Goal: Information Seeking & Learning: Compare options

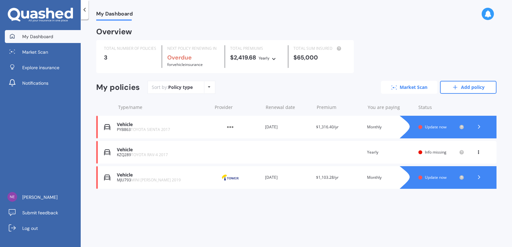
click at [401, 87] on link "Market Scan" at bounding box center [409, 87] width 56 height 13
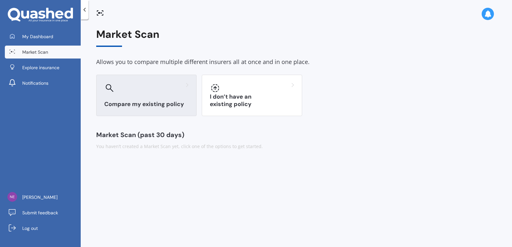
click at [149, 91] on div at bounding box center [146, 88] width 84 height 10
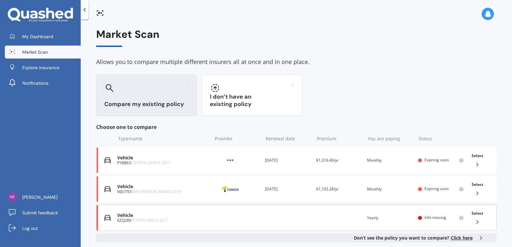
click at [152, 217] on div "Vehicle" at bounding box center [163, 214] width 92 height 5
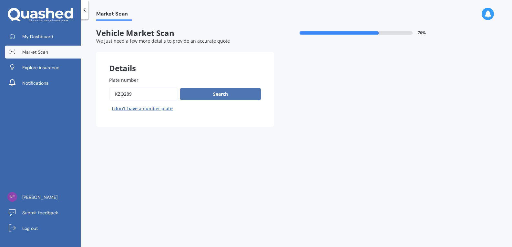
click at [205, 89] on button "Search" at bounding box center [220, 94] width 81 height 12
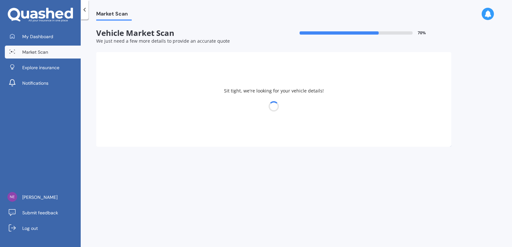
select select "TOYOTA"
select select "08"
select select "03"
select select "1969"
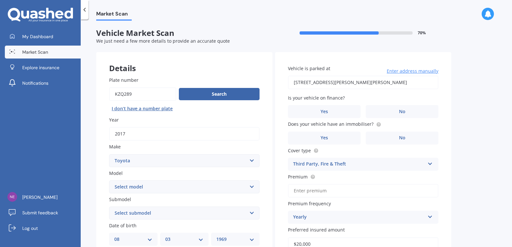
click at [211, 187] on select "Select model 4 Runner 86 [PERSON_NAME] Alphard Altezza Aqua Aristo Aurion Auris…" at bounding box center [184, 186] width 150 height 13
select select "RAV-4"
click at [109, 180] on select "Select model 4 Runner 86 [PERSON_NAME] Alphard Altezza Aqua Aristo Aurion Auris…" at bounding box center [184, 186] width 150 height 13
click at [251, 214] on select "Select submodel Diesel EV GX SUV 2.2/4WD/6AT Hybrid Hybrid 2WD Petrol" at bounding box center [184, 212] width 150 height 13
select select "PETROL"
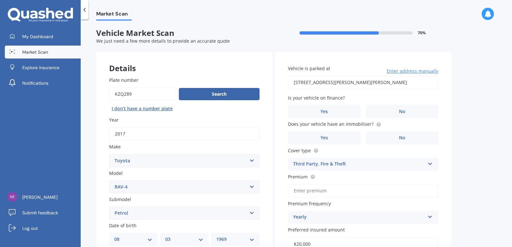
click at [109, 206] on select "Select submodel Diesel EV GX SUV 2.2/4WD/6AT Hybrid Hybrid 2WD Petrol" at bounding box center [184, 212] width 150 height 13
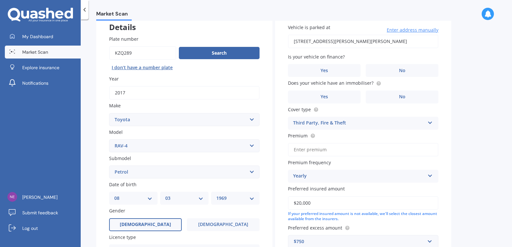
scroll to position [45, 0]
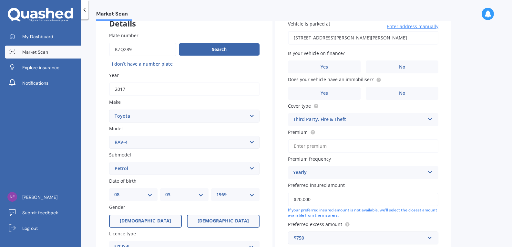
click at [218, 219] on span "[DEMOGRAPHIC_DATA]" at bounding box center [223, 220] width 51 height 5
click at [0, 0] on input "[DEMOGRAPHIC_DATA]" at bounding box center [0, 0] width 0 height 0
click at [150, 197] on select "DD 01 02 03 04 05 06 07 08 09 10 11 12 13 14 15 16 17 18 19 20 21 22 23 24 25 2…" at bounding box center [133, 194] width 38 height 7
select select "10"
click at [114, 191] on select "DD 01 02 03 04 05 06 07 08 09 10 11 12 13 14 15 16 17 18 19 20 21 22 23 24 25 2…" at bounding box center [133, 194] width 38 height 7
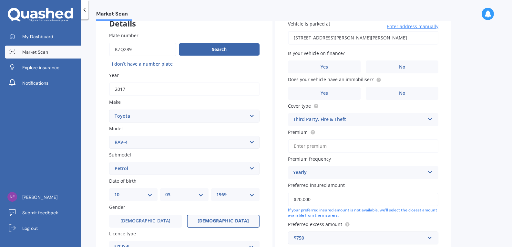
click at [201, 195] on select "MM 01 02 03 04 05 06 07 08 09 10 11 12" at bounding box center [184, 194] width 38 height 7
select select "01"
click at [165, 191] on select "MM 01 02 03 04 05 06 07 08 09 10 11 12" at bounding box center [184, 194] width 38 height 7
click at [253, 196] on select "YYYY 2025 2024 2023 2022 2021 2020 2019 2018 2017 2016 2015 2014 2013 2012 2011…" at bounding box center [235, 194] width 38 height 7
select select "1972"
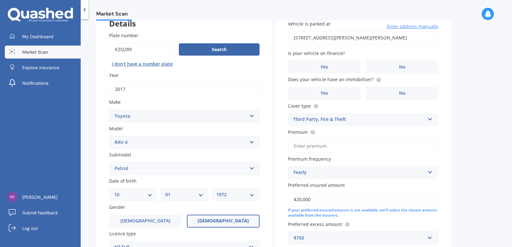
click at [216, 191] on select "YYYY 2025 2024 2023 2022 2021 2020 2019 2018 2017 2016 2015 2014 2013 2012 2011…" at bounding box center [235, 194] width 38 height 7
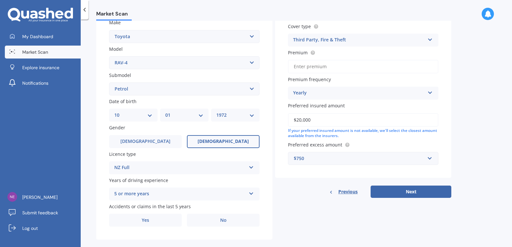
scroll to position [133, 0]
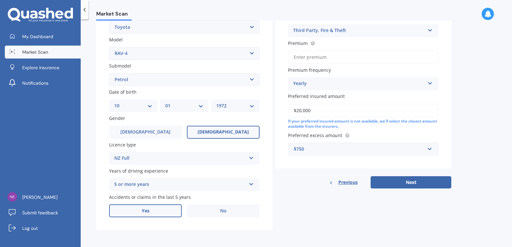
click at [153, 209] on label "Yes" at bounding box center [145, 210] width 73 height 13
click at [0, 0] on input "Yes" at bounding box center [0, 0] width 0 height 0
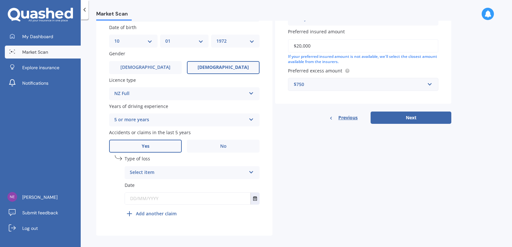
scroll to position [203, 0]
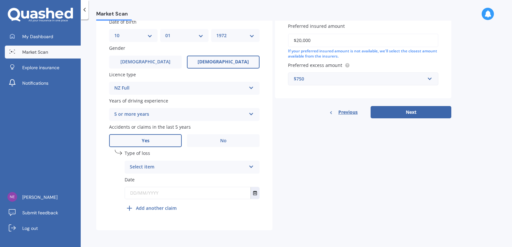
click at [251, 168] on icon at bounding box center [251, 165] width 5 height 5
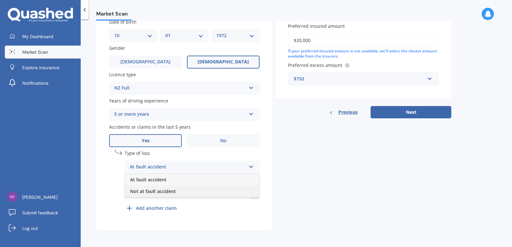
click at [241, 192] on div "Not at fault accident" at bounding box center [192, 191] width 134 height 12
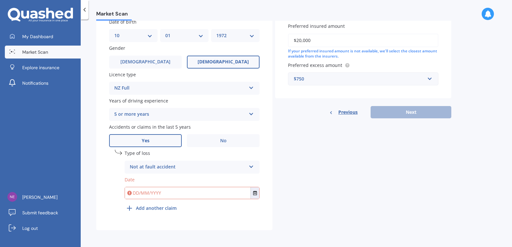
click at [190, 192] on input "text" at bounding box center [188, 193] width 126 height 12
click at [316, 39] on input "$20,000" at bounding box center [363, 41] width 150 height 14
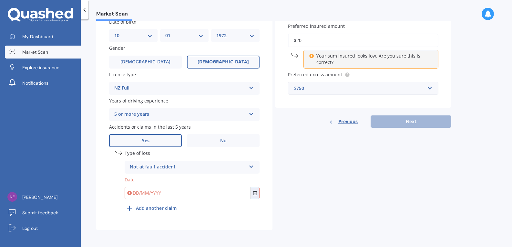
type input "$2"
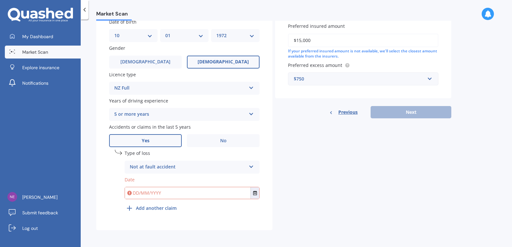
type input "$15,000"
click at [176, 192] on input "text" at bounding box center [188, 193] width 126 height 12
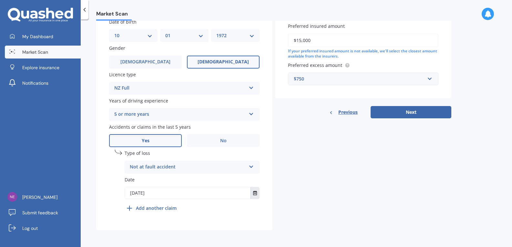
click at [253, 195] on button "Select date" at bounding box center [254, 193] width 9 height 12
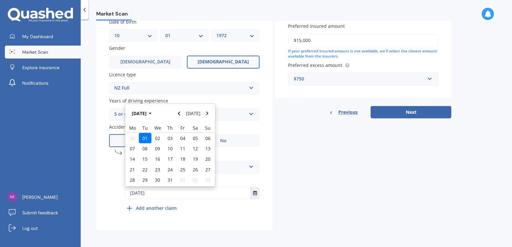
click at [147, 138] on span "01" at bounding box center [144, 138] width 5 height 6
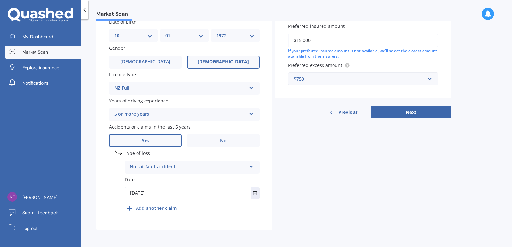
click at [134, 192] on input "[DATE]" at bounding box center [188, 193] width 126 height 12
click at [132, 192] on input "[DATE]" at bounding box center [188, 193] width 126 height 12
type input "[DATE]"
click at [160, 206] on b "Add another claim" at bounding box center [156, 207] width 41 height 7
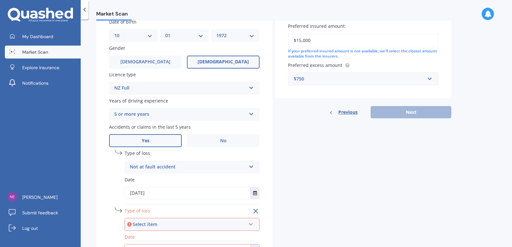
click at [167, 222] on div "Select item" at bounding box center [189, 223] width 113 height 7
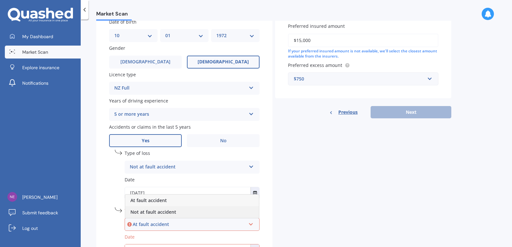
click at [170, 210] on span "Not at fault accident" at bounding box center [153, 212] width 46 height 6
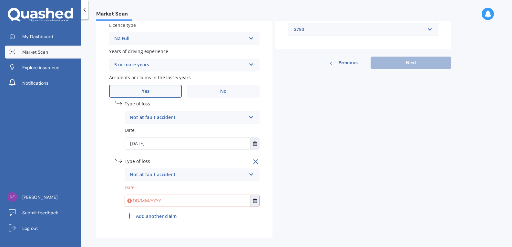
scroll to position [260, 0]
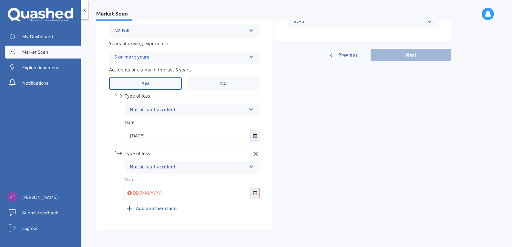
click at [160, 192] on input "text" at bounding box center [188, 193] width 126 height 12
click at [136, 194] on input "[DATE]" at bounding box center [188, 193] width 126 height 12
click at [137, 192] on input "[DATE]" at bounding box center [188, 193] width 126 height 12
type input "[DATE]"
click at [257, 192] on icon "Select date" at bounding box center [255, 192] width 4 height 5
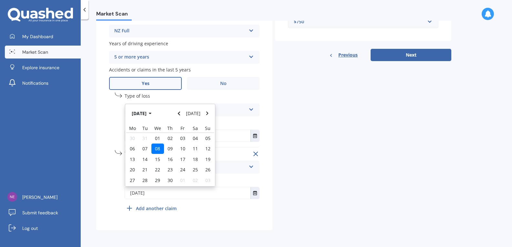
click at [158, 147] on span "08" at bounding box center [157, 148] width 5 height 6
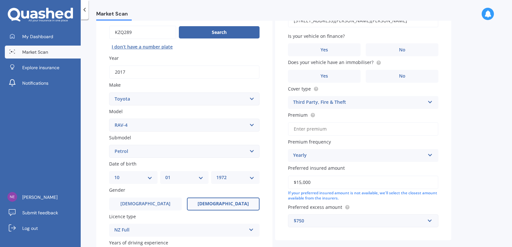
scroll to position [0, 0]
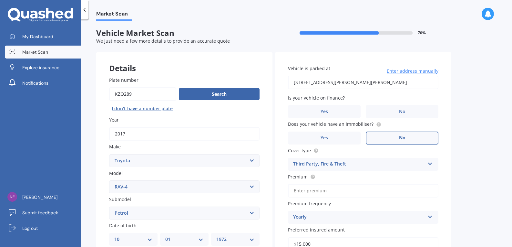
click at [396, 140] on label "No" at bounding box center [402, 137] width 73 height 13
click at [0, 0] on input "No" at bounding box center [0, 0] width 0 height 0
click at [403, 111] on span "No" at bounding box center [402, 111] width 6 height 5
click at [0, 0] on input "No" at bounding box center [0, 0] width 0 height 0
click at [396, 188] on input "Premium" at bounding box center [363, 191] width 150 height 14
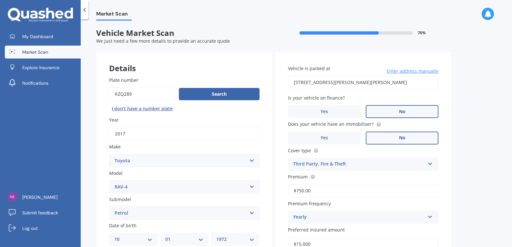
click at [432, 215] on icon at bounding box center [429, 215] width 5 height 5
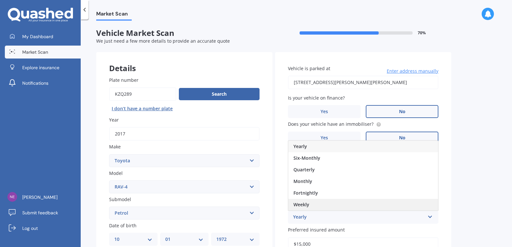
click at [387, 200] on div "Weekly" at bounding box center [363, 204] width 150 height 12
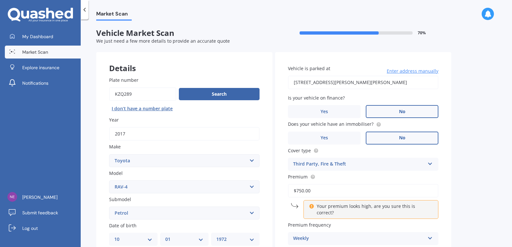
click at [429, 234] on icon at bounding box center [429, 236] width 5 height 5
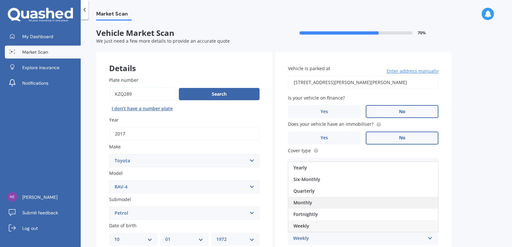
click at [414, 198] on div "Monthly" at bounding box center [363, 203] width 150 height 12
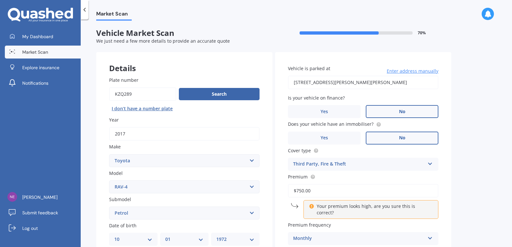
click at [327, 206] on p "Your premium looks high, are you sure this is correct?" at bounding box center [374, 209] width 114 height 13
click at [313, 207] on icon at bounding box center [311, 205] width 5 height 5
click at [299, 193] on input "$750.00" at bounding box center [363, 191] width 150 height 14
click at [302, 190] on input "$750.00" at bounding box center [363, 191] width 150 height 14
drag, startPoint x: 315, startPoint y: 189, endPoint x: 297, endPoint y: 191, distance: 18.6
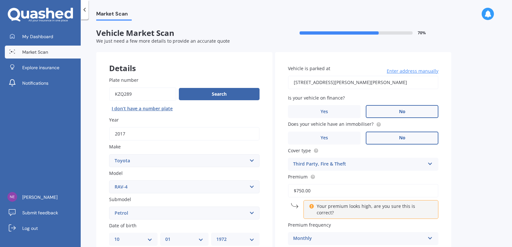
click at [297, 191] on input "$750.00" at bounding box center [363, 191] width 150 height 14
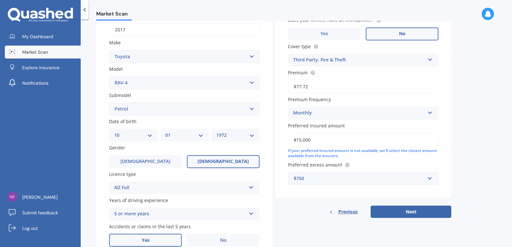
scroll to position [109, 0]
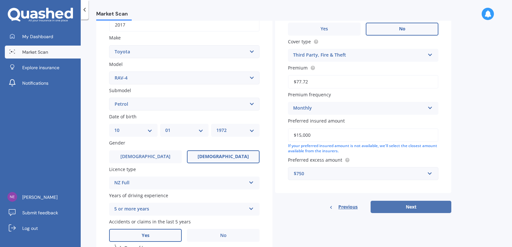
type input "$77.72"
click at [433, 205] on button "Next" at bounding box center [411, 206] width 81 height 12
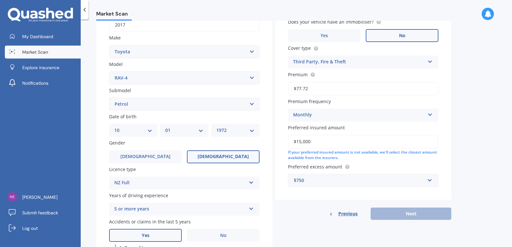
scroll to position [44, 0]
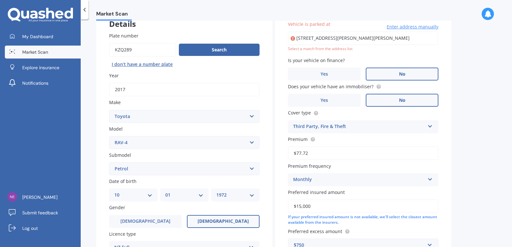
type input "[STREET_ADDRESS][PERSON_NAME][PERSON_NAME]"
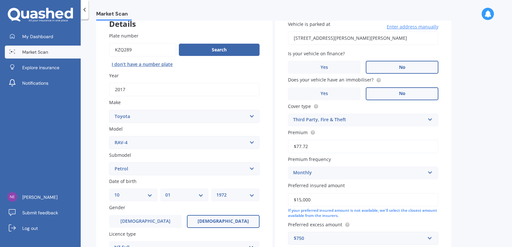
scroll to position [243, 0]
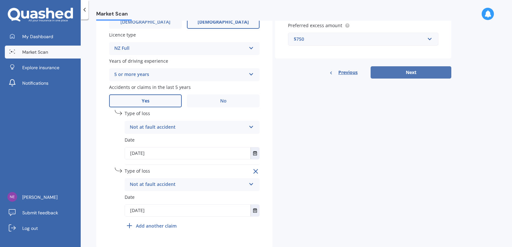
click at [393, 72] on button "Next" at bounding box center [411, 72] width 81 height 12
select select "10"
select select "01"
select select "1972"
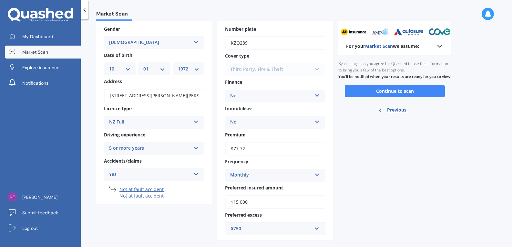
scroll to position [42, 0]
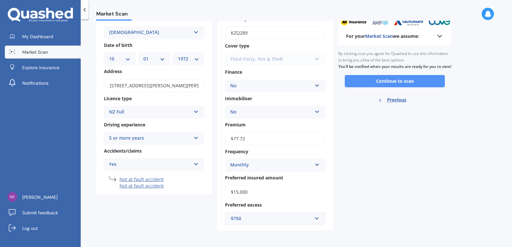
click at [397, 86] on button "Continue to scan" at bounding box center [395, 81] width 100 height 12
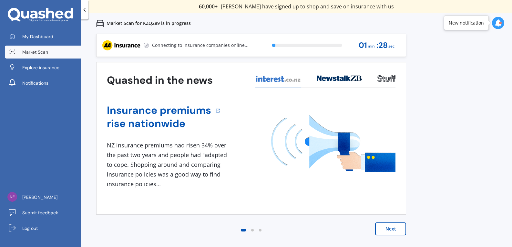
scroll to position [0, 0]
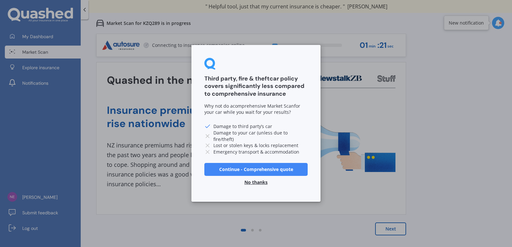
click at [260, 182] on button "No thanks" at bounding box center [255, 182] width 31 height 13
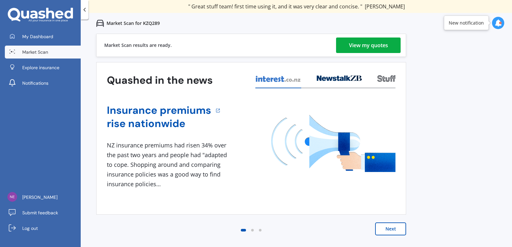
click at [375, 46] on div "View my quotes" at bounding box center [368, 44] width 39 height 15
